Goal: Find specific page/section: Find specific page/section

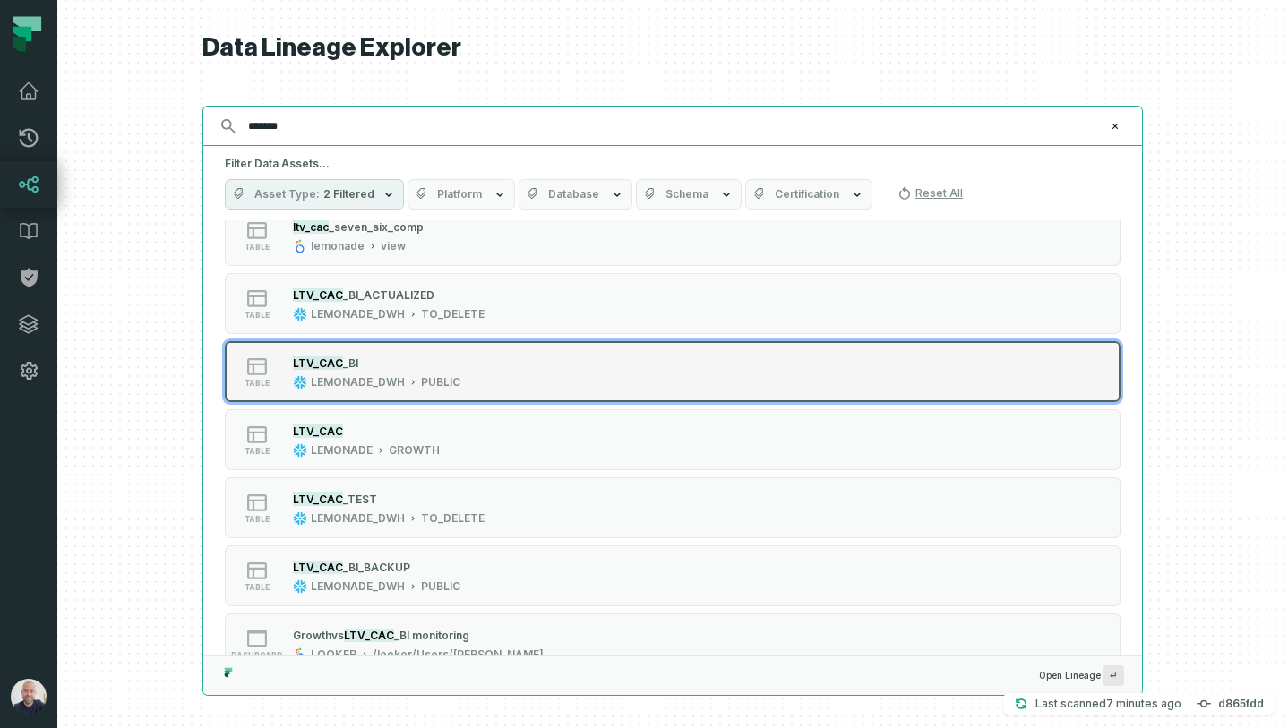
scroll to position [186, 0]
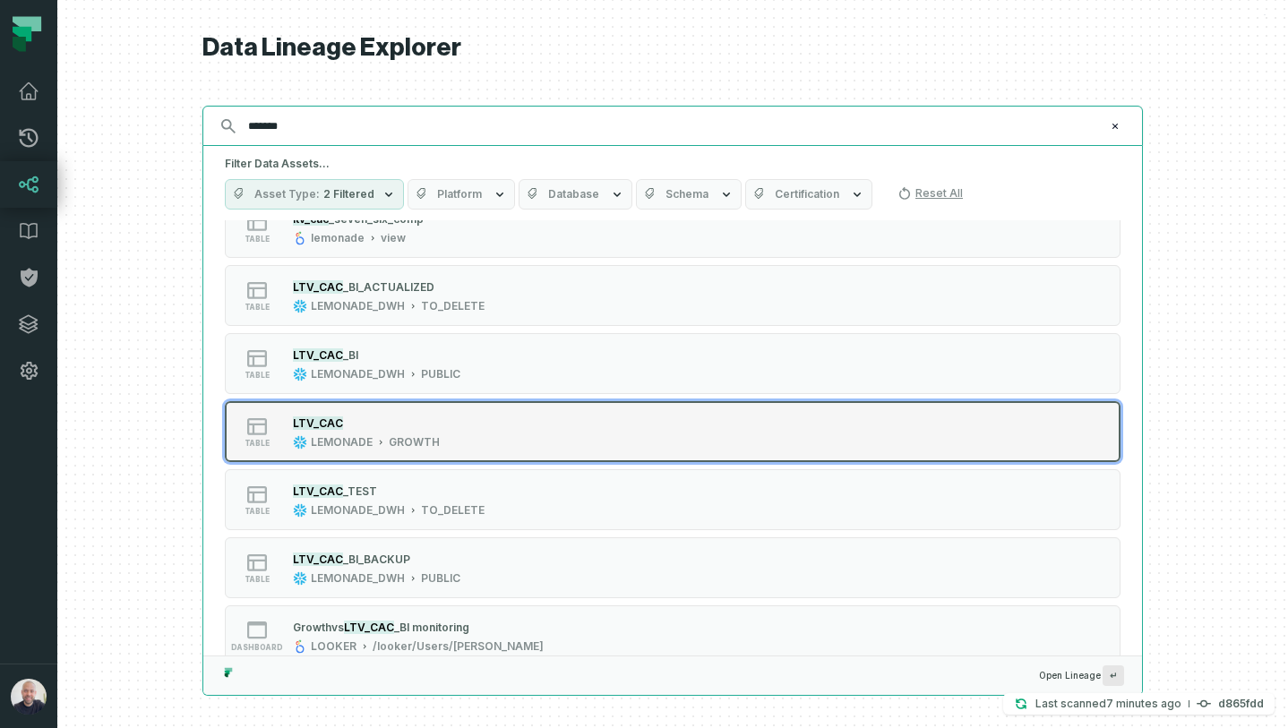
type input "*******"
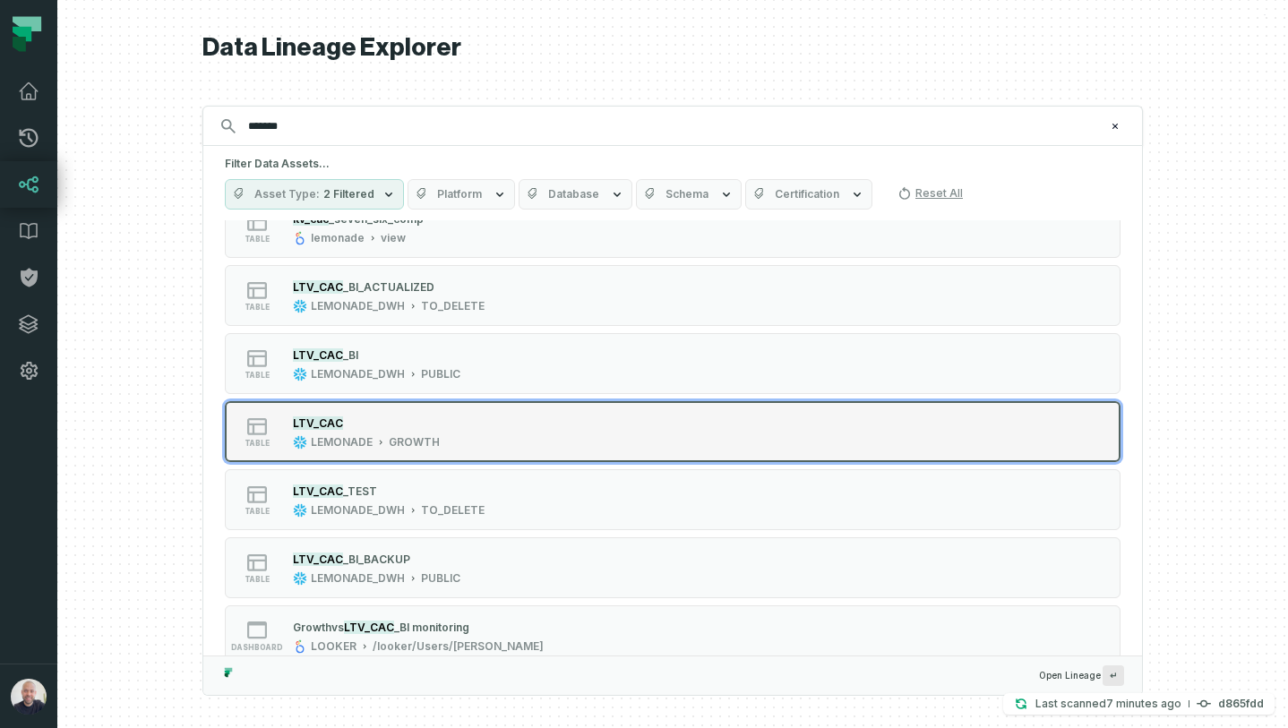
click at [422, 454] on button "table LTV_CAC LEMONADE GROWTH" at bounding box center [673, 431] width 896 height 61
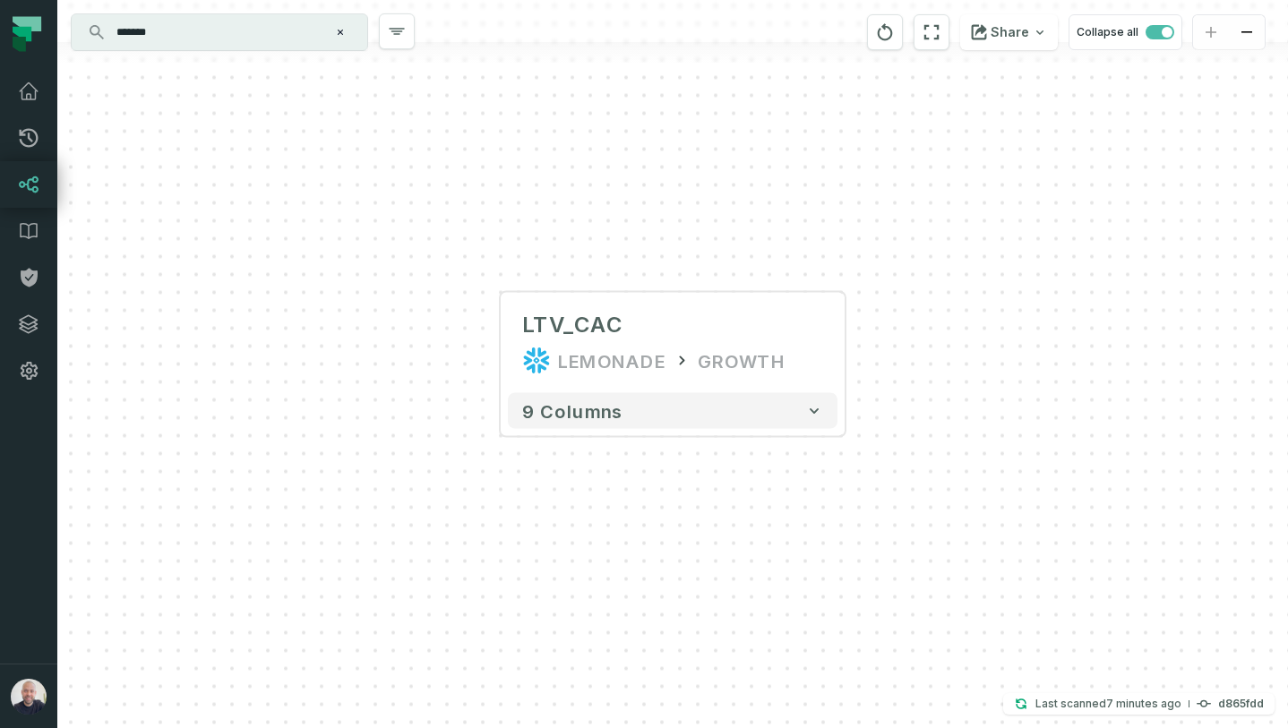
click at [174, 42] on input "*******" at bounding box center [218, 32] width 224 height 29
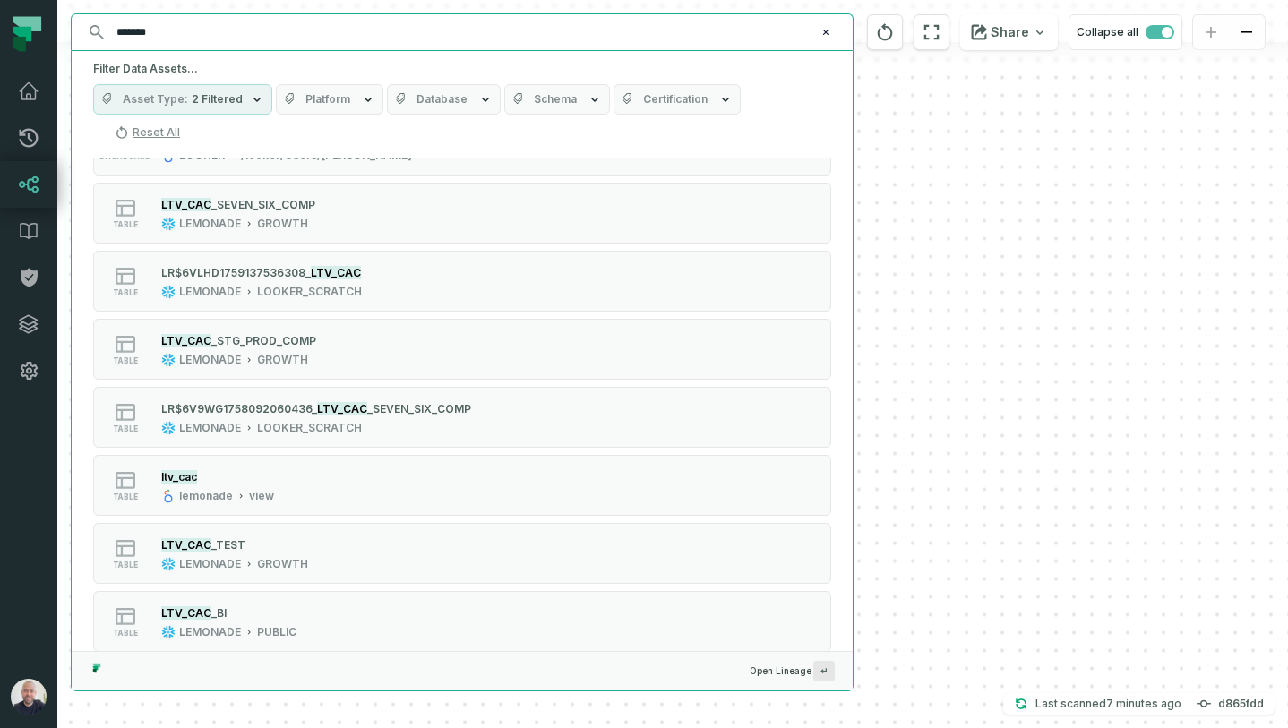
scroll to position [674, 0]
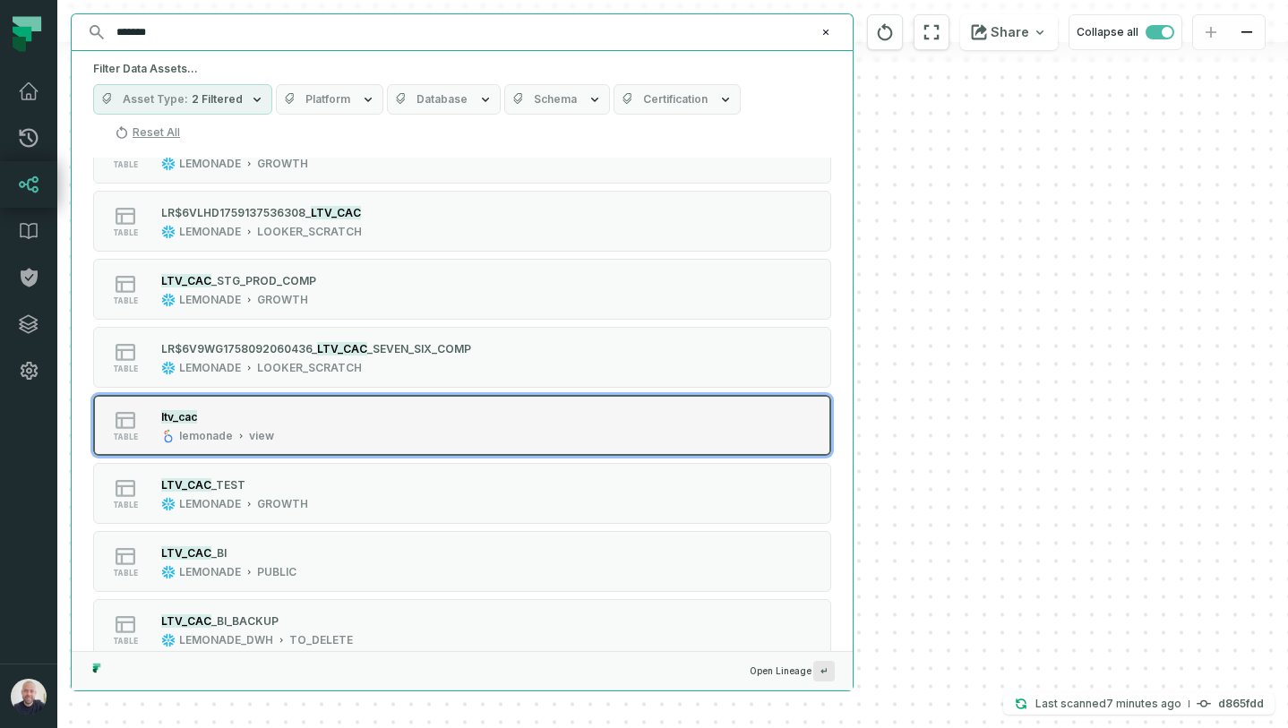
click at [262, 408] on div "ltv_cac lemonade view" at bounding box center [217, 426] width 127 height 36
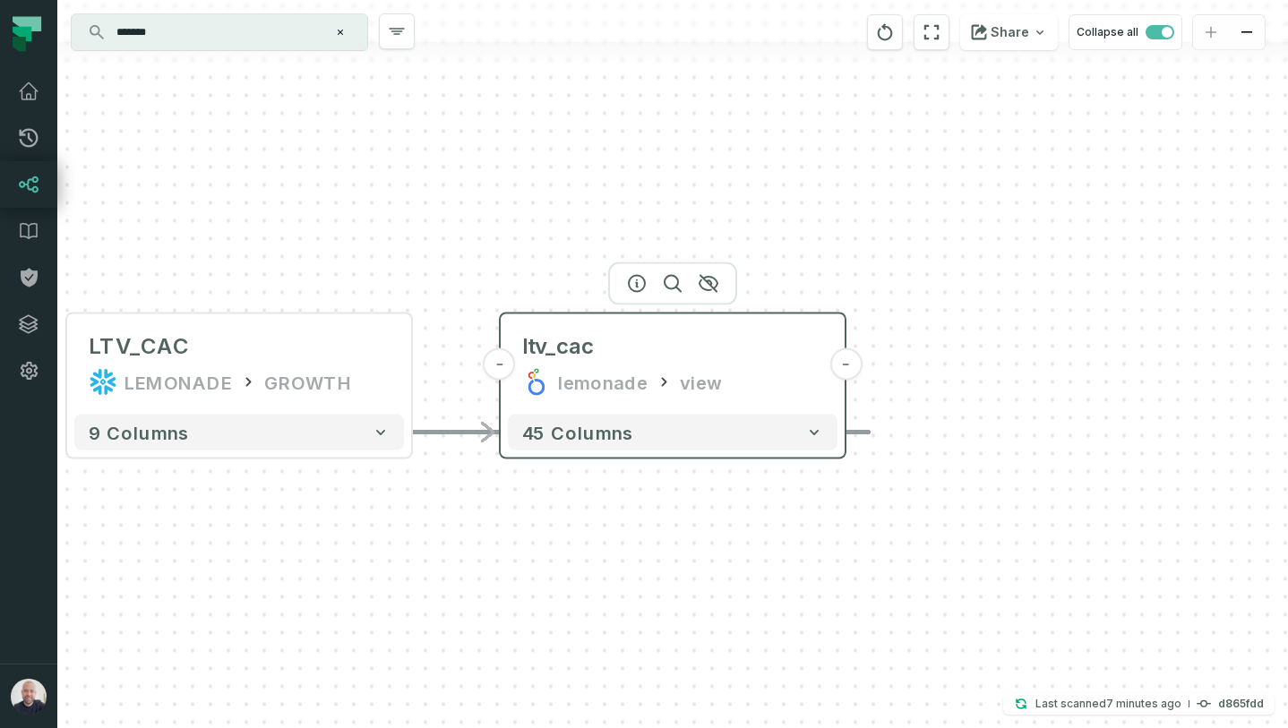
click at [674, 373] on div "lemonade view" at bounding box center [672, 382] width 301 height 29
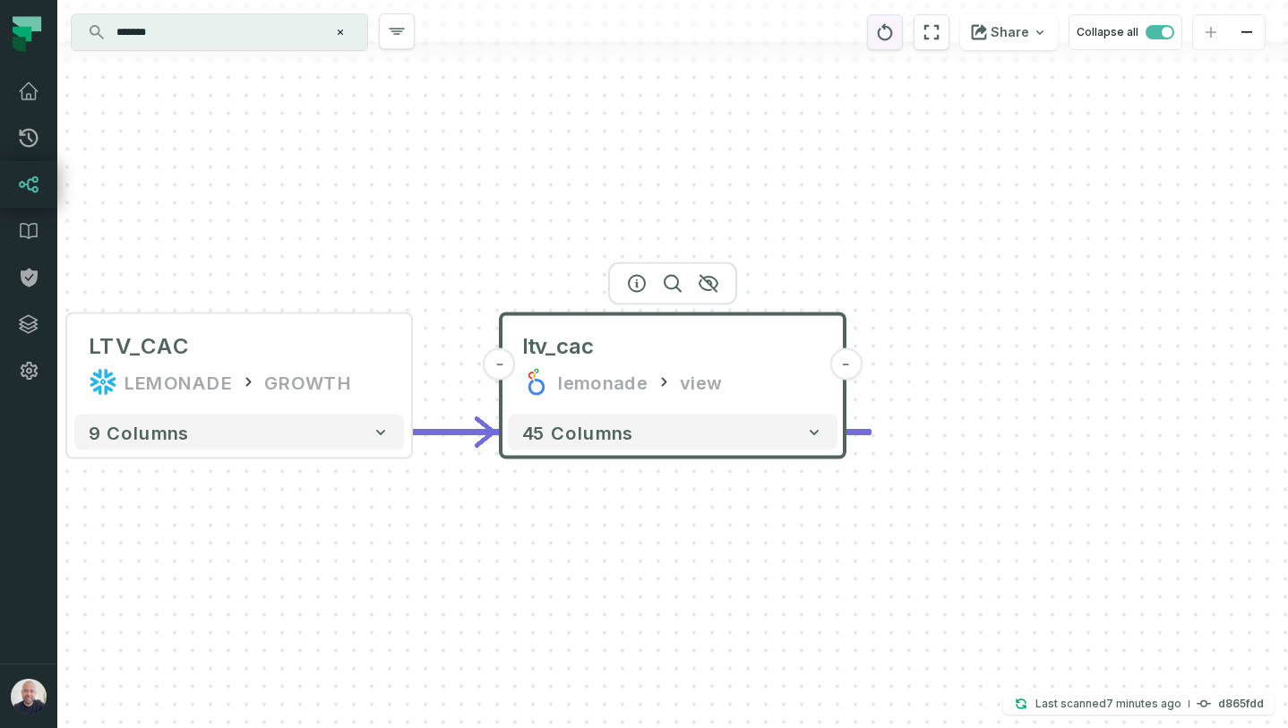
click at [889, 49] on button "reset" at bounding box center [885, 32] width 36 height 36
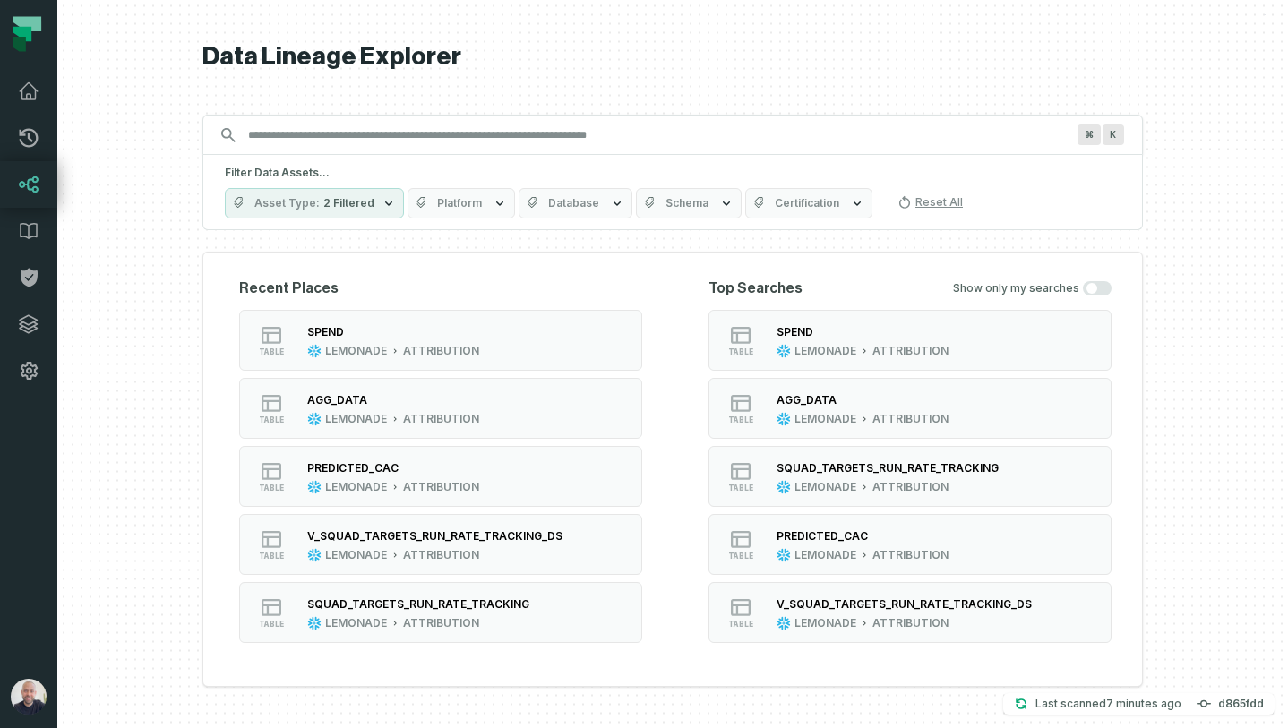
click at [324, 145] on input "Discovery Provider cmdk menu" at bounding box center [656, 135] width 838 height 29
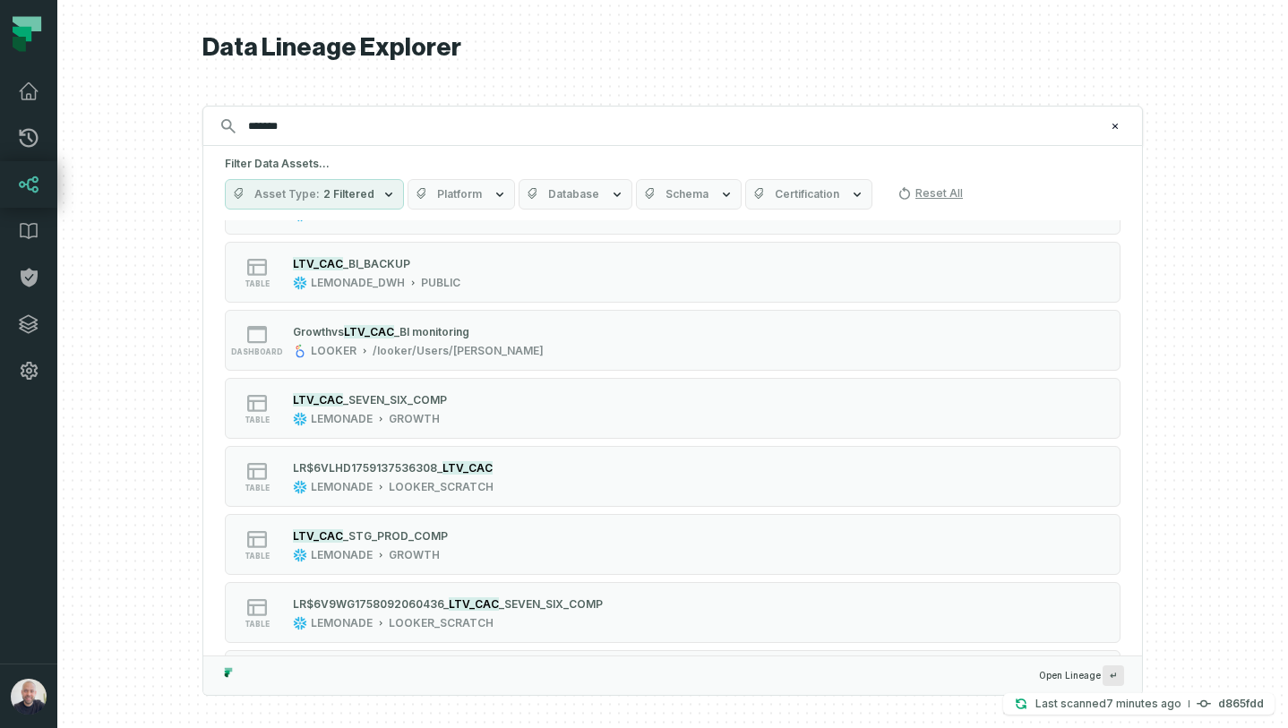
scroll to position [765, 0]
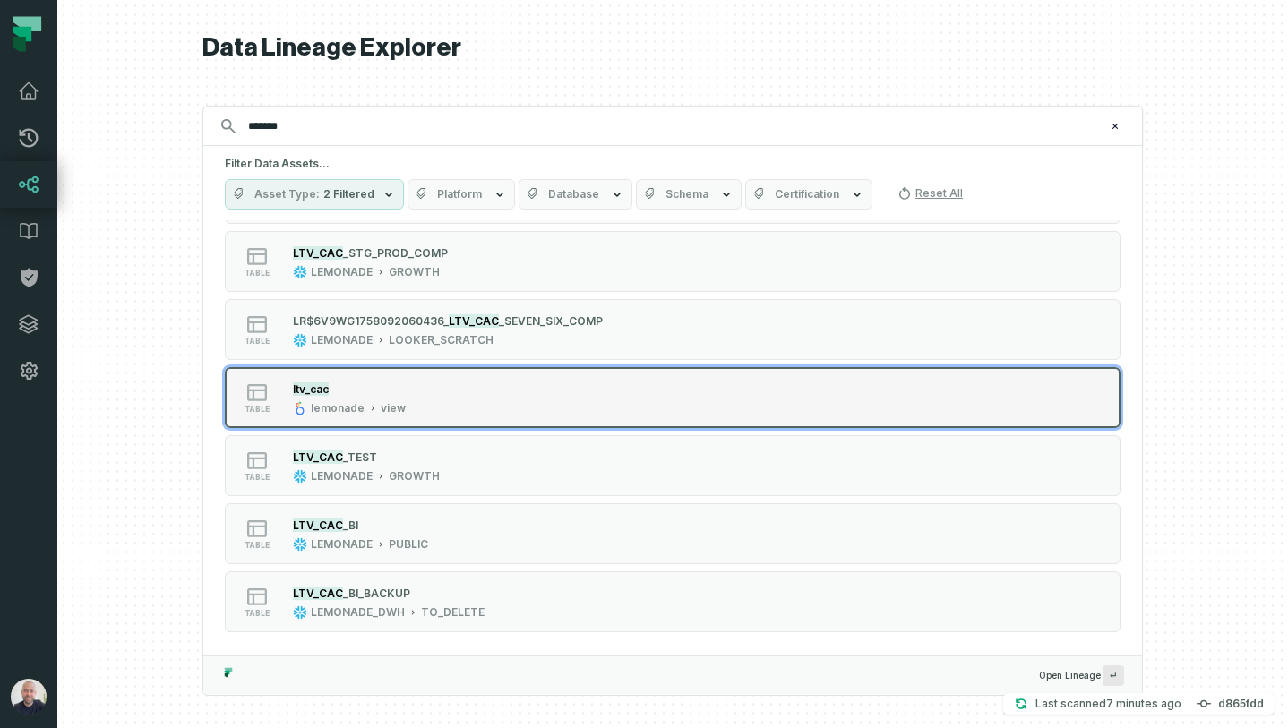
type input "*******"
click at [319, 410] on div "lemonade" at bounding box center [338, 408] width 54 height 14
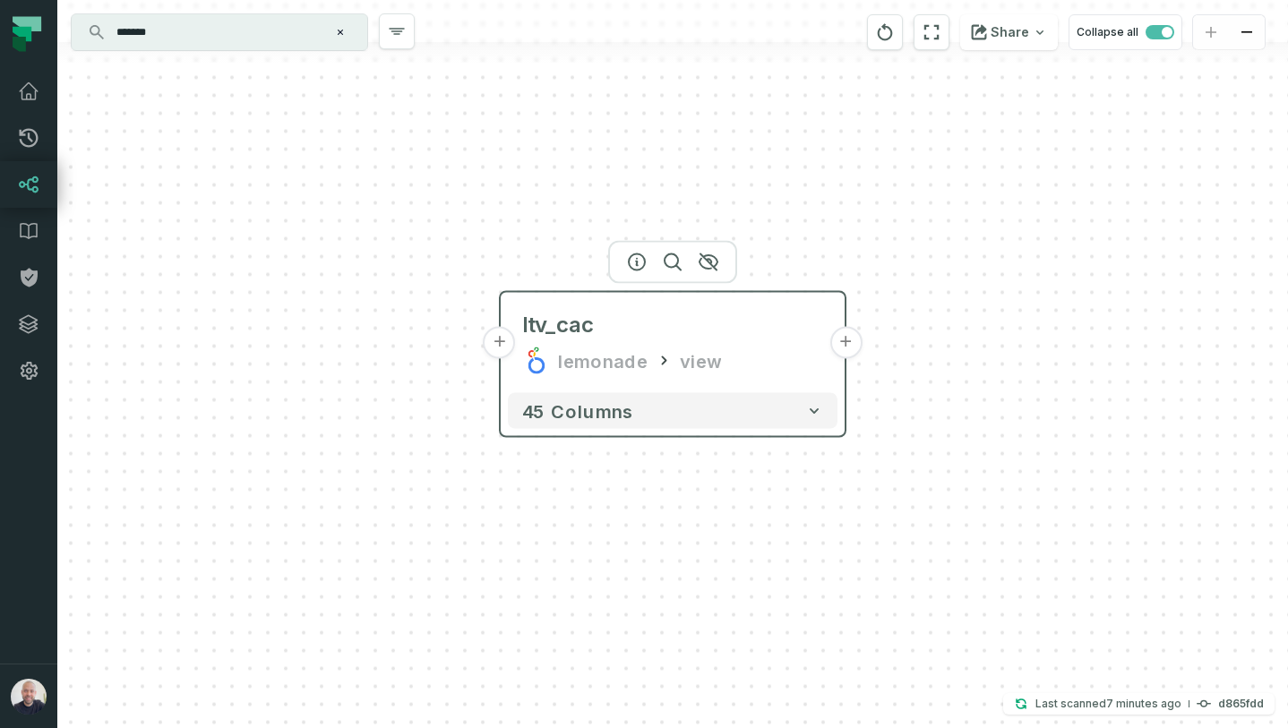
click at [848, 338] on button "+" at bounding box center [845, 343] width 32 height 32
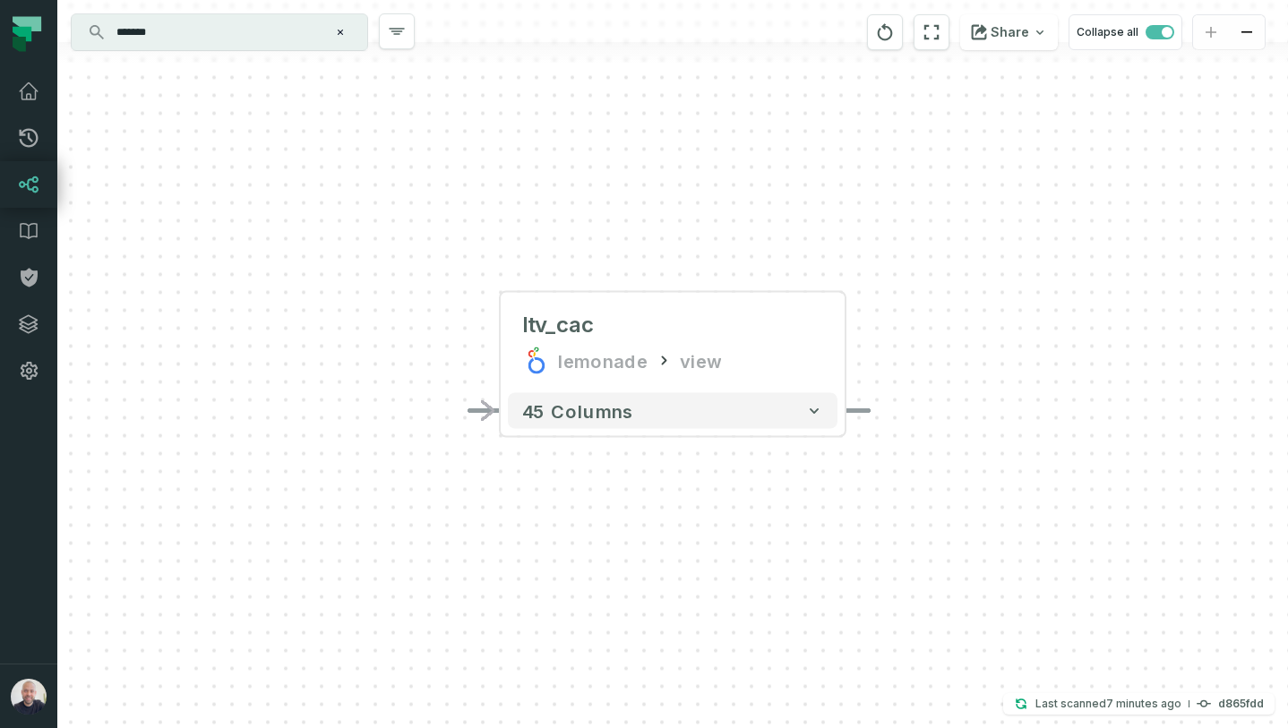
click at [499, 350] on div "+ ltv_cac lemonade view - 45 columns" at bounding box center [672, 364] width 1231 height 728
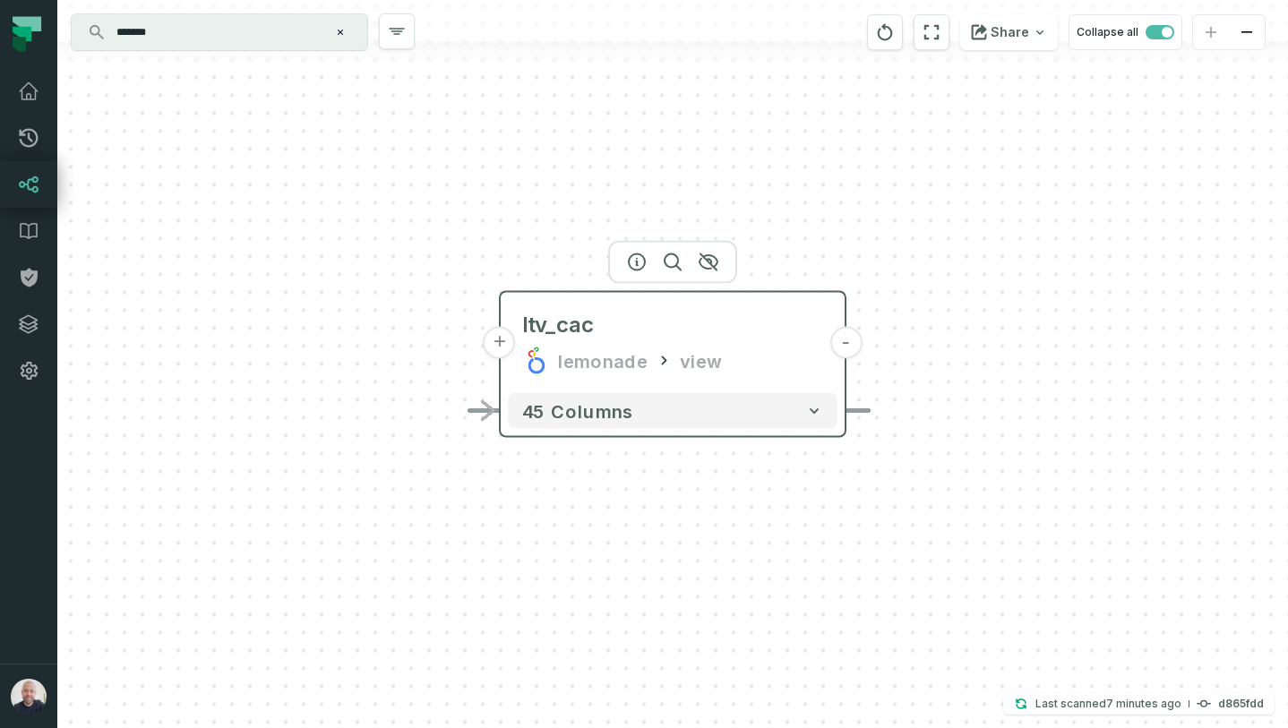
click at [498, 342] on button "+" at bounding box center [500, 343] width 32 height 32
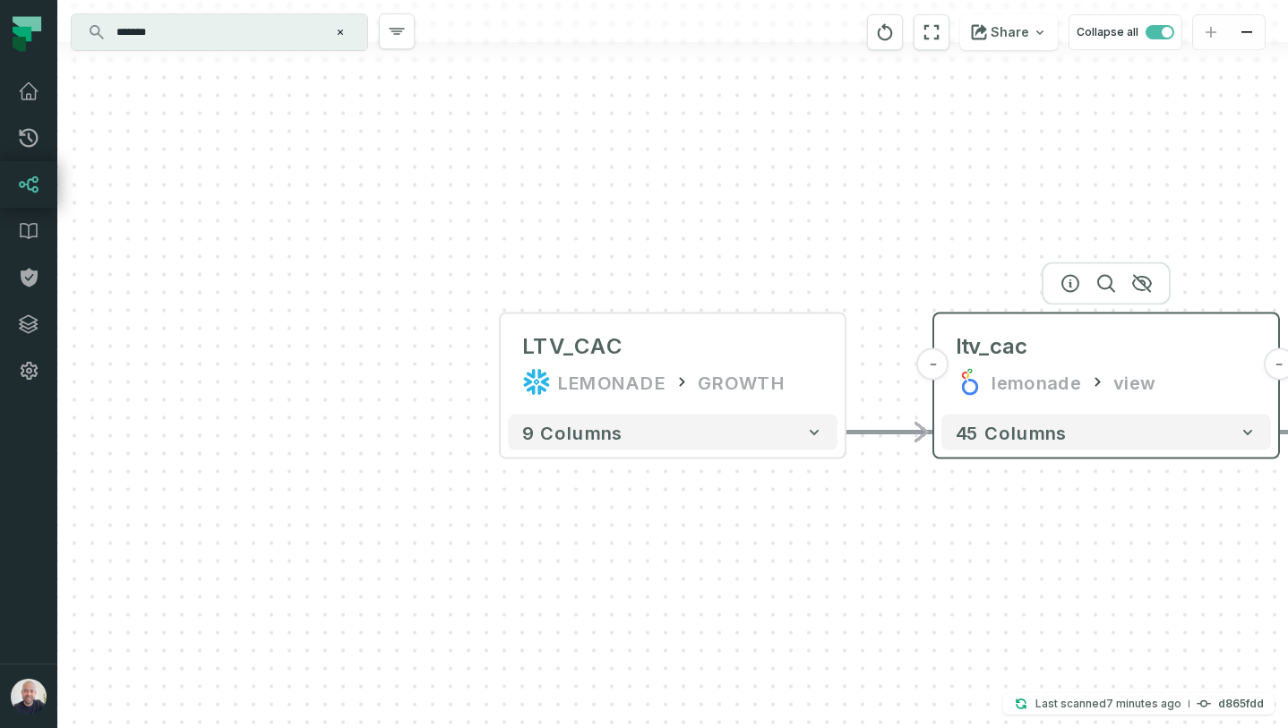
click at [1114, 382] on div "view" at bounding box center [1133, 382] width 41 height 29
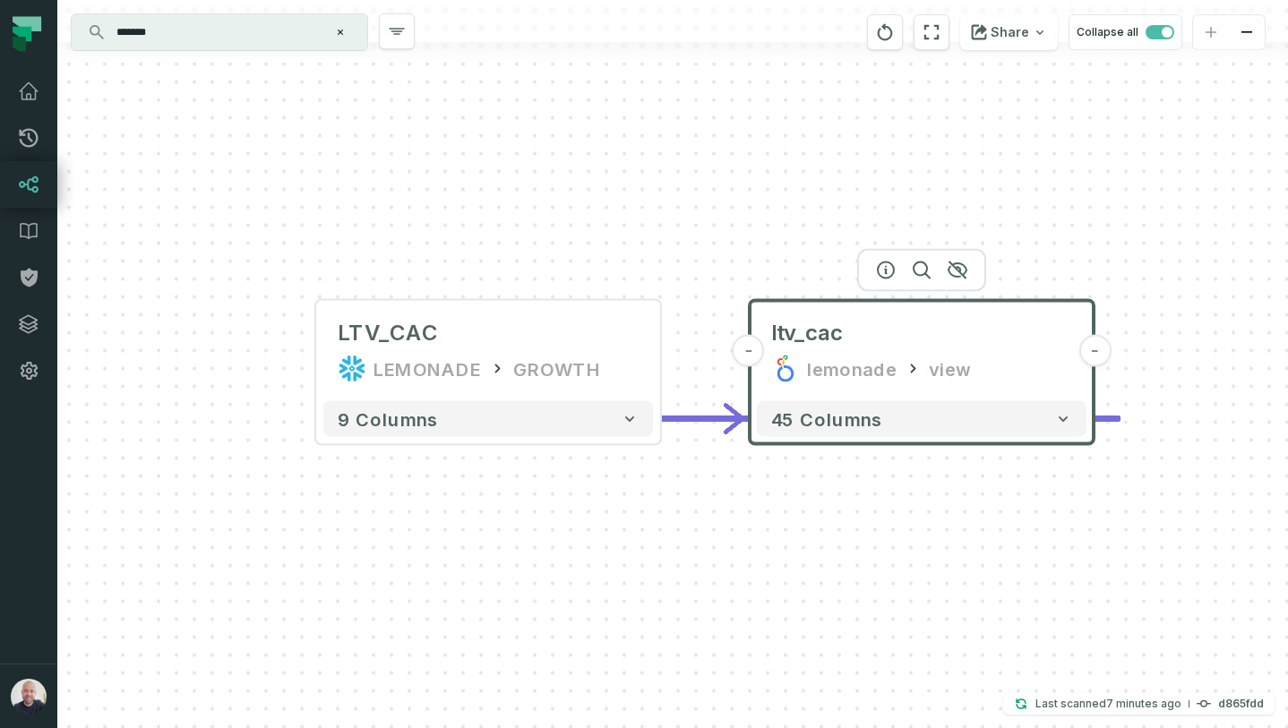
drag, startPoint x: 1123, startPoint y: 551, endPoint x: 939, endPoint y: 537, distance: 185.0
click at [939, 537] on div "+ LTV_CAC LEMONADE GROWTH - 9 columns - ltv_cac lemonade view - 45 columns" at bounding box center [672, 364] width 1231 height 728
click at [820, 344] on span "ltv_cac" at bounding box center [807, 333] width 72 height 29
click at [888, 269] on icon "button" at bounding box center [885, 270] width 21 height 21
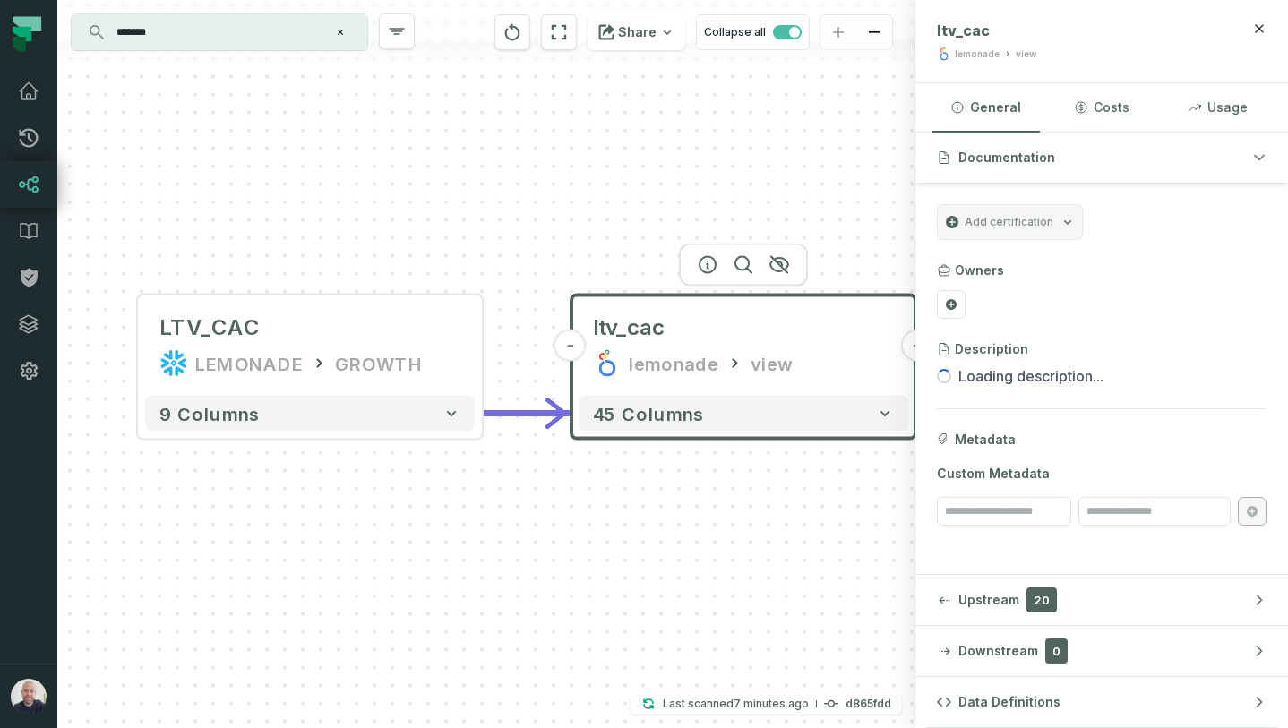
drag, startPoint x: 739, startPoint y: 520, endPoint x: 398, endPoint y: 527, distance: 341.3
click at [398, 527] on div "+ LTV_CAC LEMONADE GROWTH - 9 columns - ltv_cac lemonade view - 45 columns" at bounding box center [486, 364] width 858 height 728
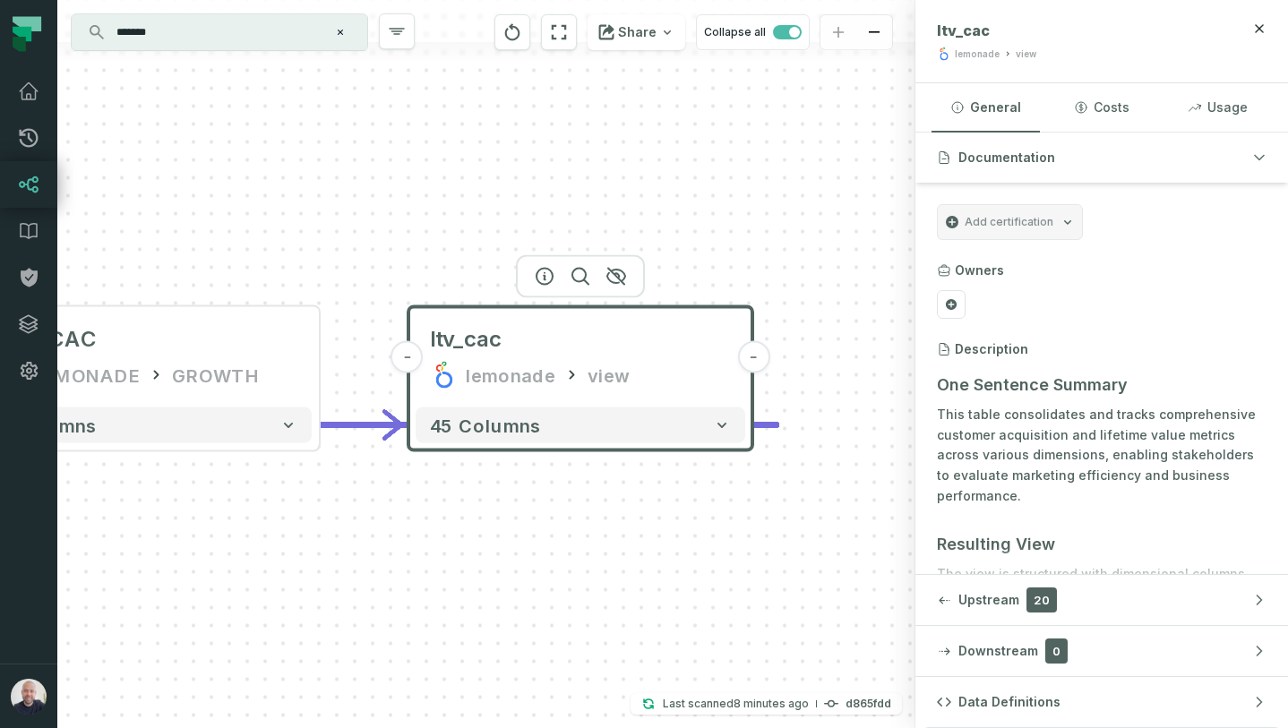
click at [606, 244] on div "+ LTV_CAC LEMONADE GROWTH - 9 columns - ltv_cac lemonade view - 45 columns" at bounding box center [486, 364] width 858 height 728
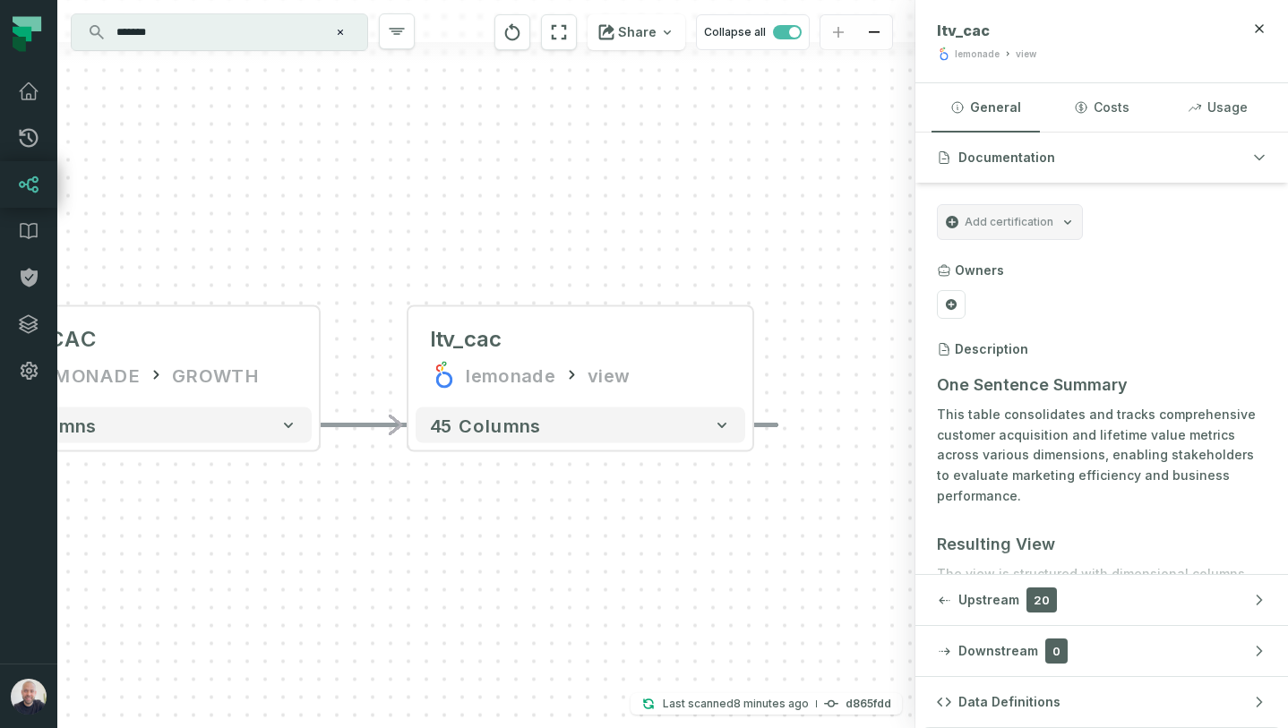
click at [1275, 23] on header "ltv_cac lemonade view" at bounding box center [1101, 41] width 373 height 83
click at [1259, 27] on icon "button" at bounding box center [1260, 28] width 8 height 8
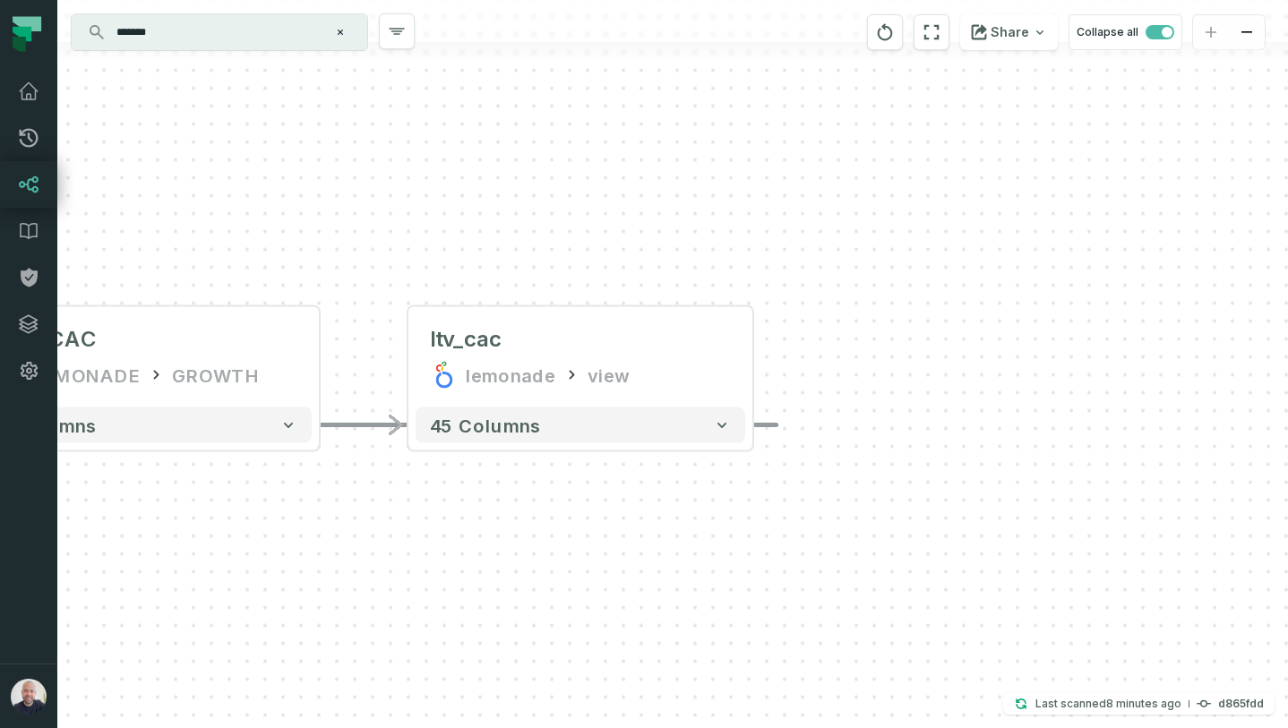
click at [431, 253] on div "+ LTV_CAC LEMONADE GROWTH - 9 columns - ltv_cac lemonade view - 45 columns" at bounding box center [672, 364] width 1231 height 728
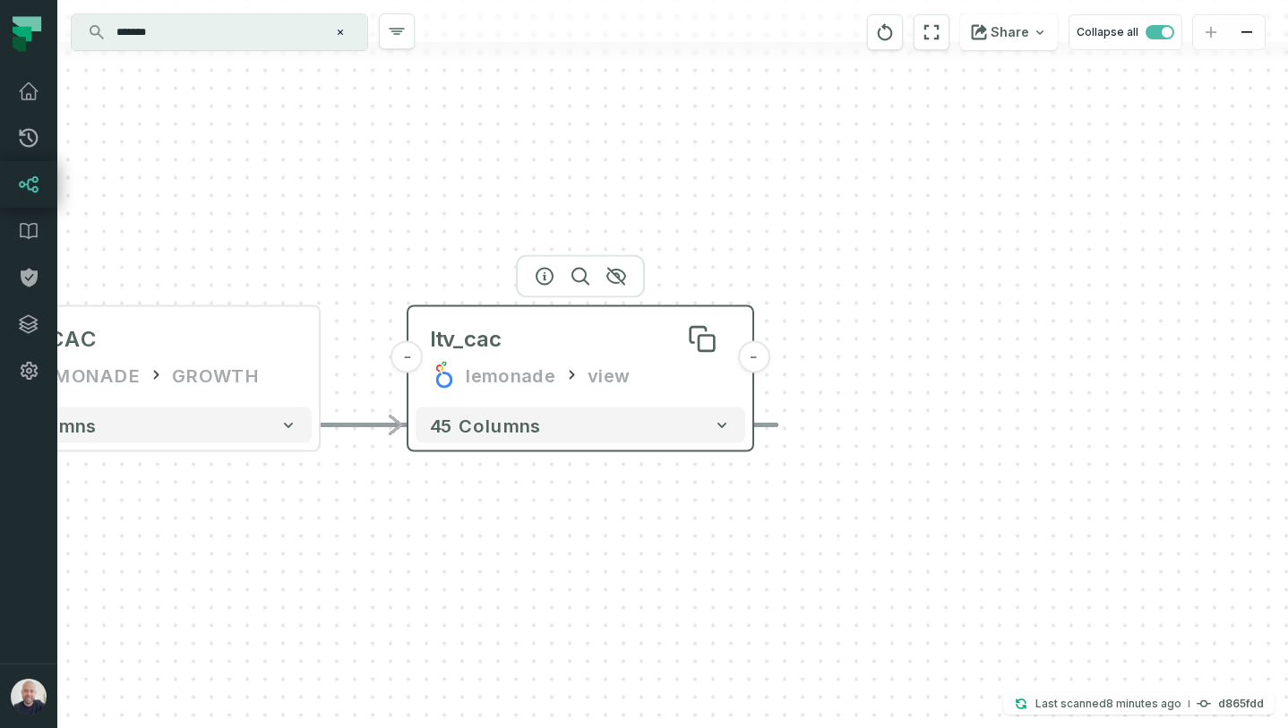
click at [510, 344] on div "ltv_cac" at bounding box center [580, 339] width 301 height 29
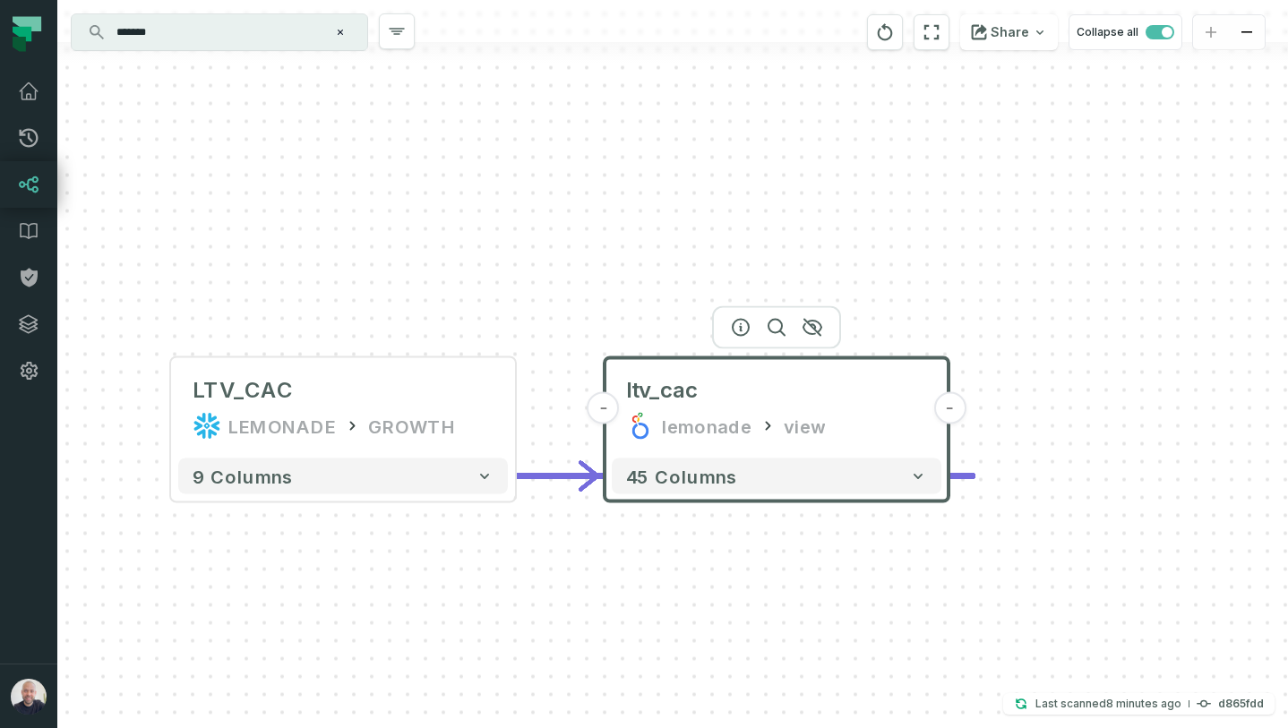
drag, startPoint x: 390, startPoint y: 280, endPoint x: 586, endPoint y: 331, distance: 202.7
click at [586, 331] on div "+ LTV_CAC LEMONADE GROWTH - 9 columns - ltv_cac lemonade view - 45 columns" at bounding box center [672, 364] width 1231 height 728
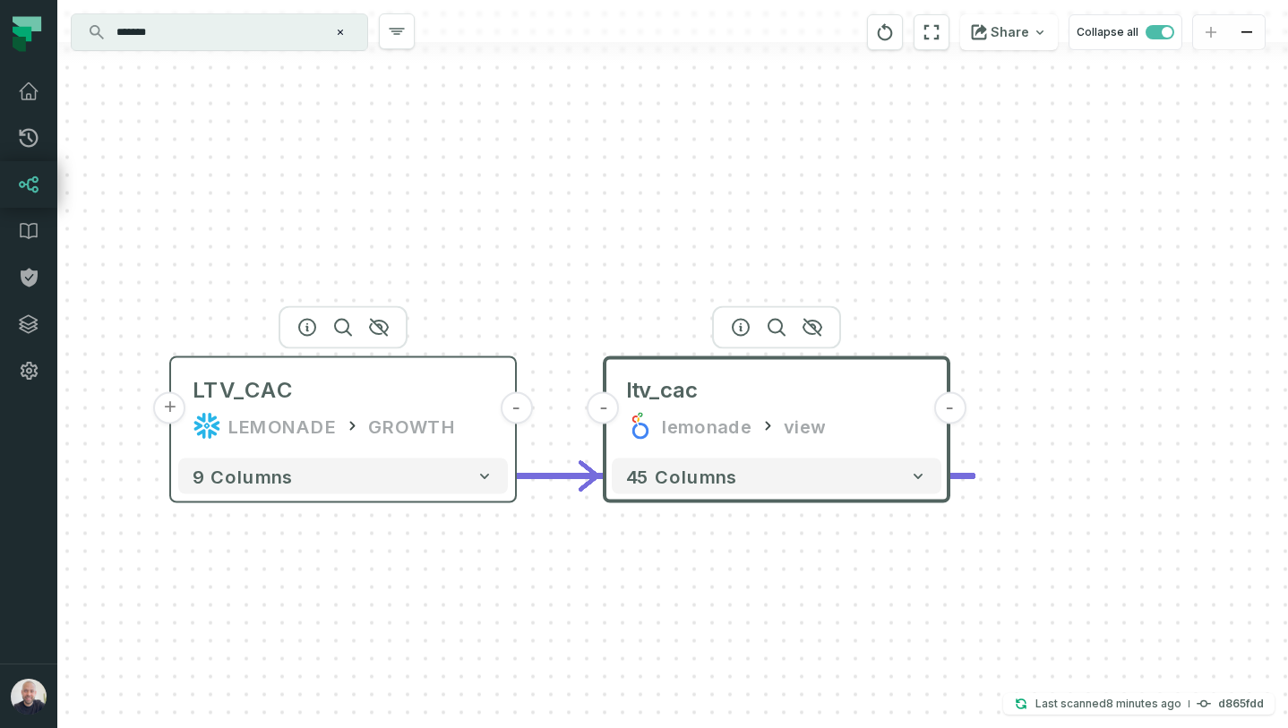
click at [514, 410] on button "-" at bounding box center [516, 408] width 32 height 32
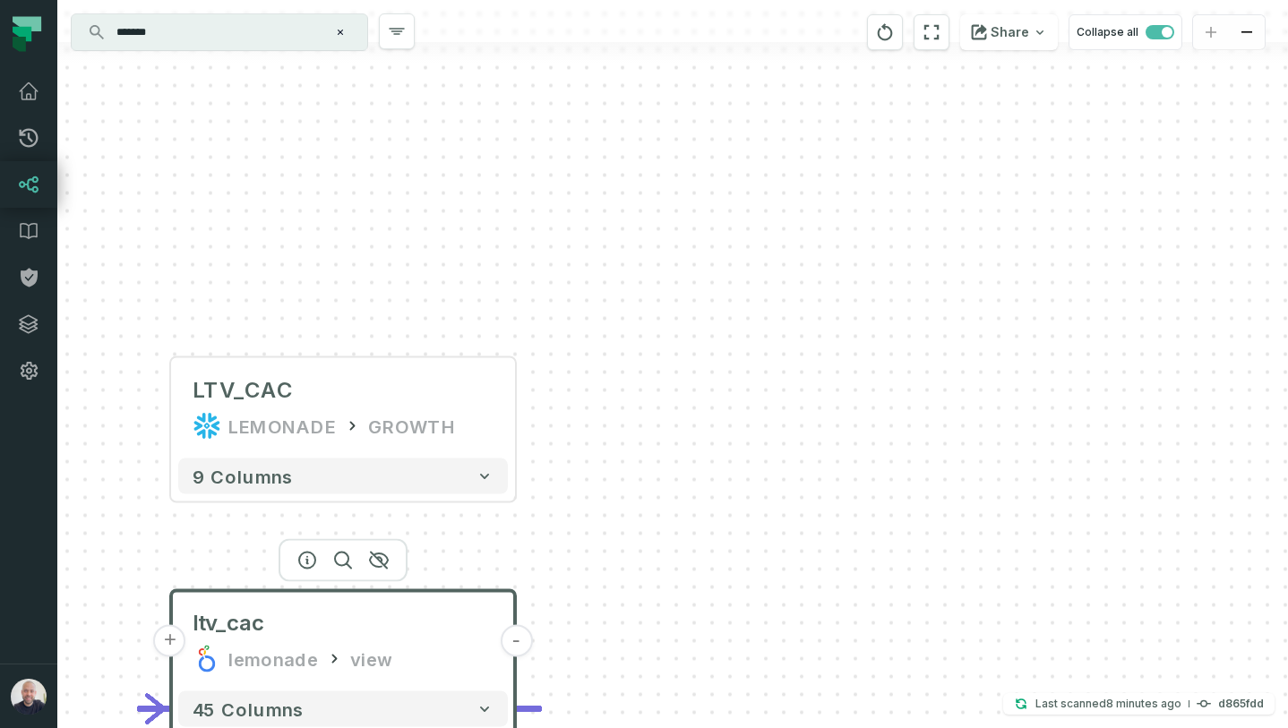
click at [521, 655] on button "-" at bounding box center [516, 641] width 32 height 32
click at [517, 645] on button "+" at bounding box center [516, 641] width 32 height 32
click at [517, 645] on button "-" at bounding box center [516, 641] width 32 height 32
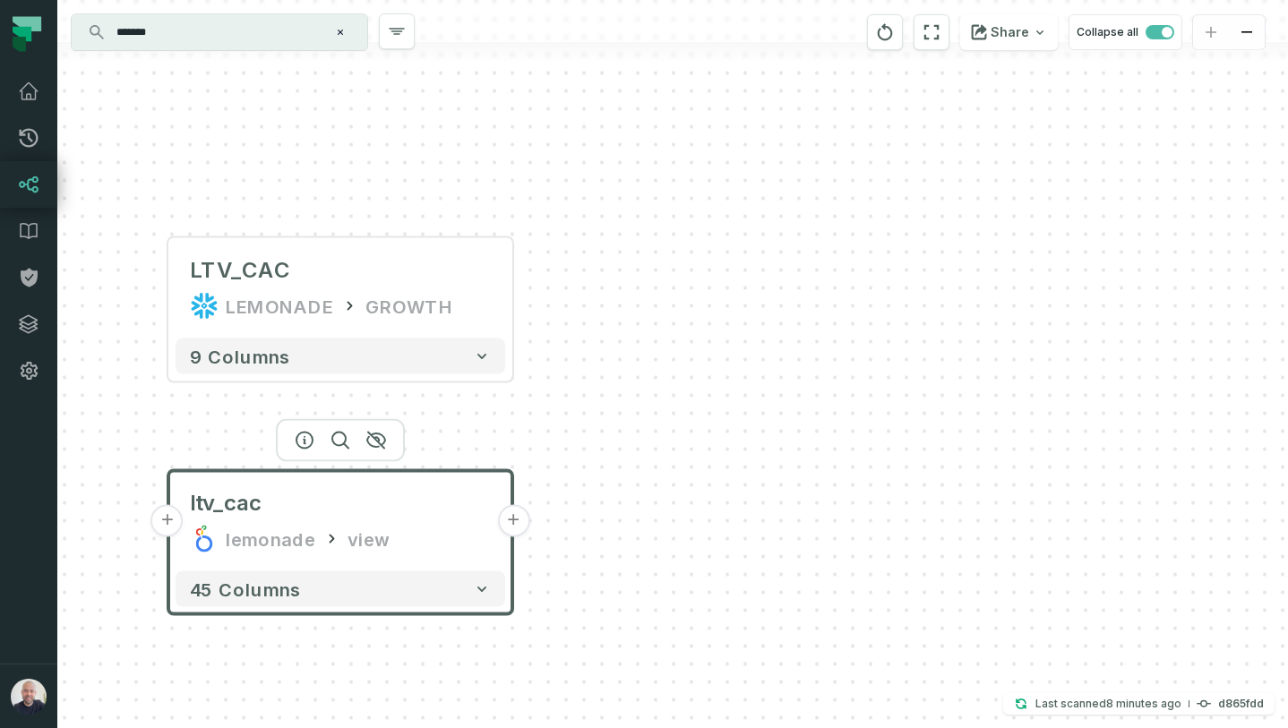
drag, startPoint x: 642, startPoint y: 619, endPoint x: 637, endPoint y: 494, distance: 125.5
click at [637, 494] on div "+ LTV_CAC LEMONADE GROWTH + 9 columns + ltv_cac lemonade view + 45 columns" at bounding box center [672, 364] width 1231 height 728
